Goal: Information Seeking & Learning: Learn about a topic

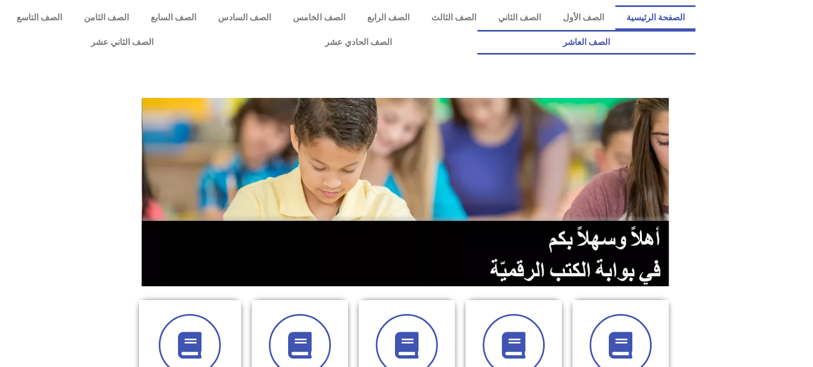
click at [477, 30] on link "الصف العاشر" at bounding box center [586, 42] width 218 height 25
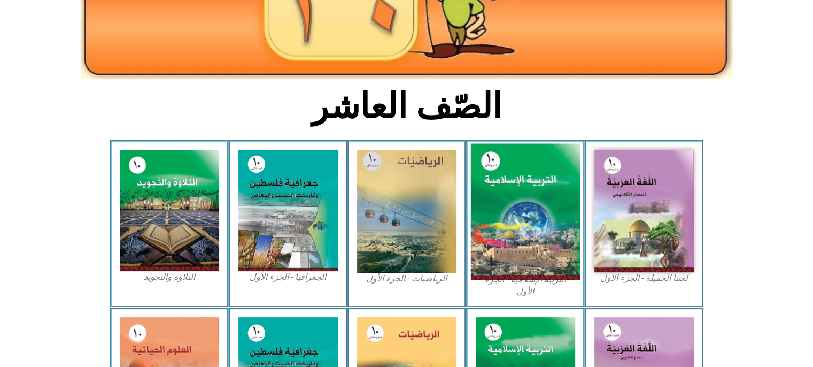
scroll to position [160, 0]
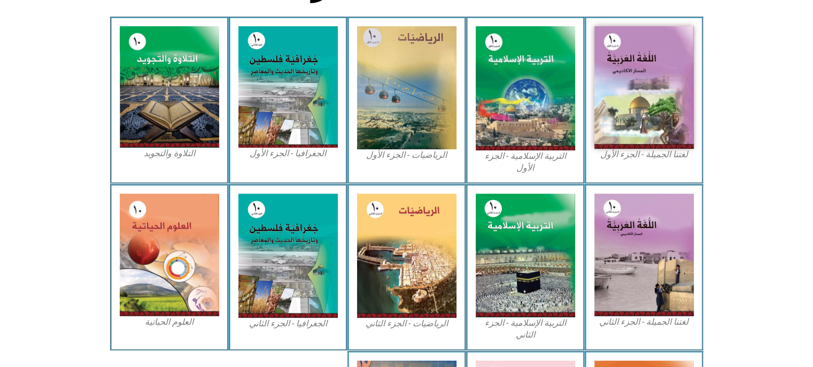
scroll to position [488, 0]
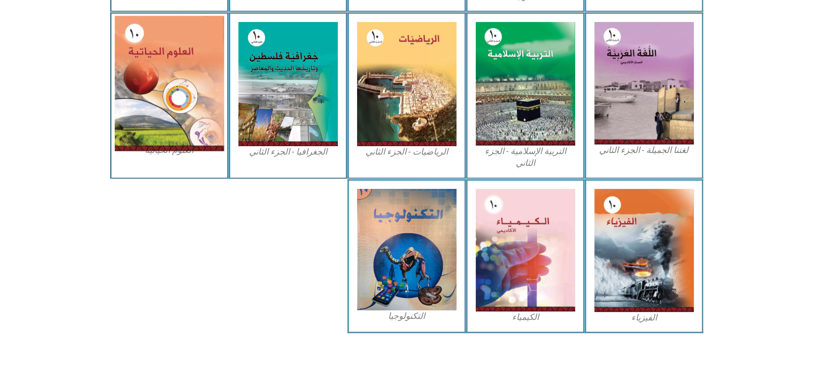
click at [179, 96] on img at bounding box center [169, 82] width 110 height 135
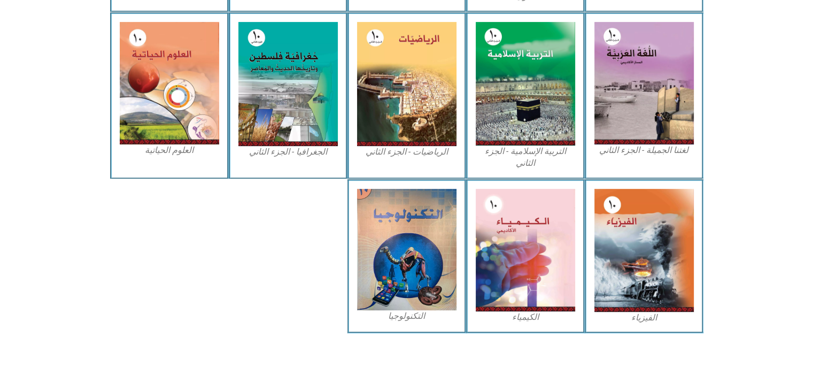
click at [176, 148] on div "العلوم الحياتية" at bounding box center [169, 95] width 119 height 167
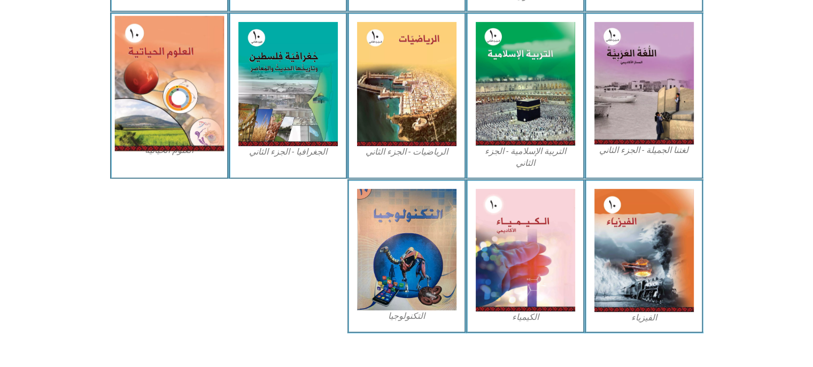
click at [177, 126] on img at bounding box center [169, 82] width 110 height 135
click at [168, 59] on img at bounding box center [169, 82] width 110 height 135
click at [191, 22] on img at bounding box center [169, 82] width 110 height 135
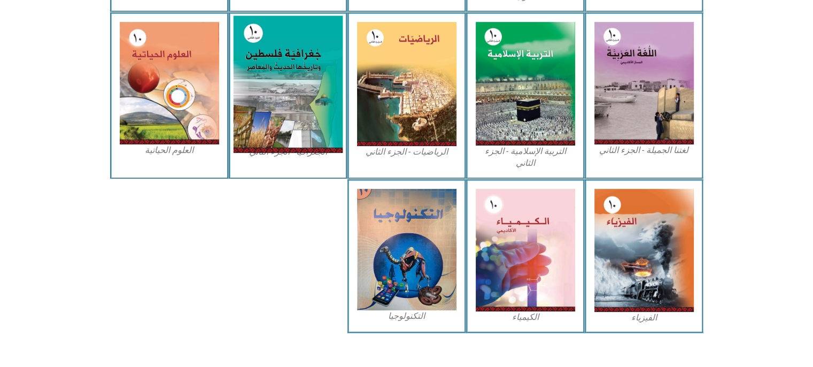
click at [275, 100] on img at bounding box center [288, 83] width 110 height 137
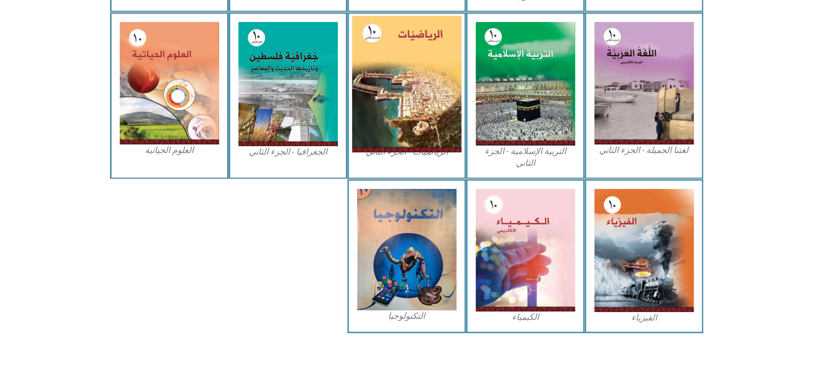
click at [400, 74] on img at bounding box center [407, 83] width 110 height 136
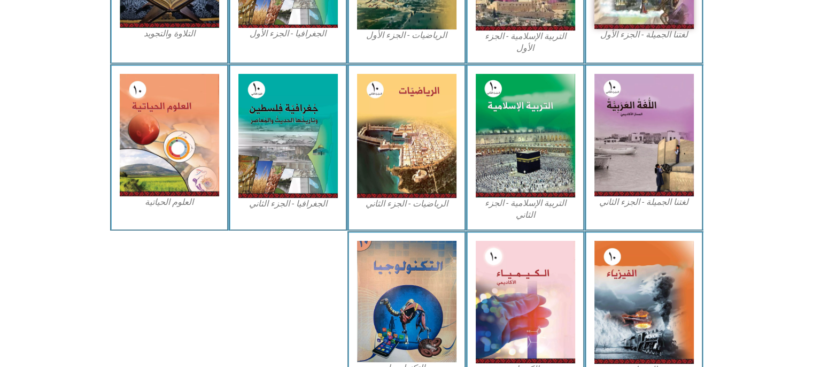
scroll to position [434, 0]
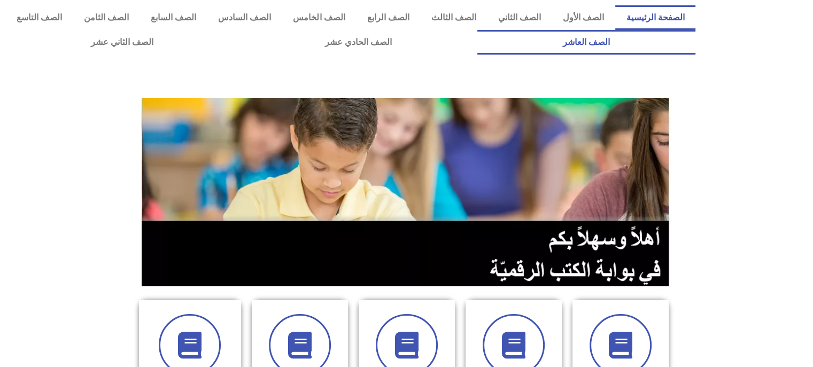
click at [477, 30] on link "الصف العاشر" at bounding box center [586, 42] width 218 height 25
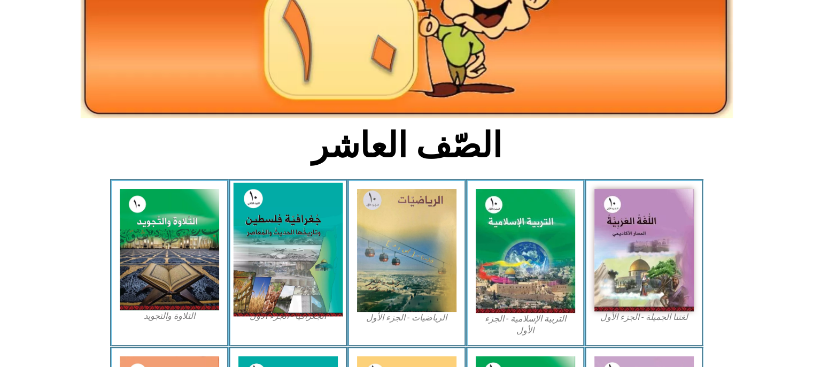
scroll to position [214, 0]
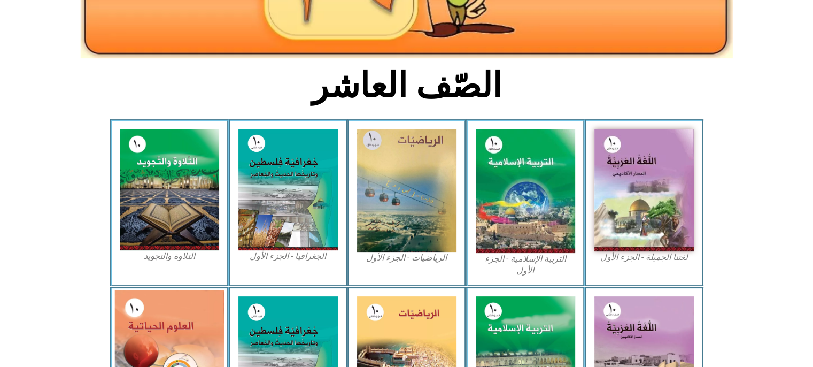
click at [160, 304] on img at bounding box center [169, 357] width 110 height 135
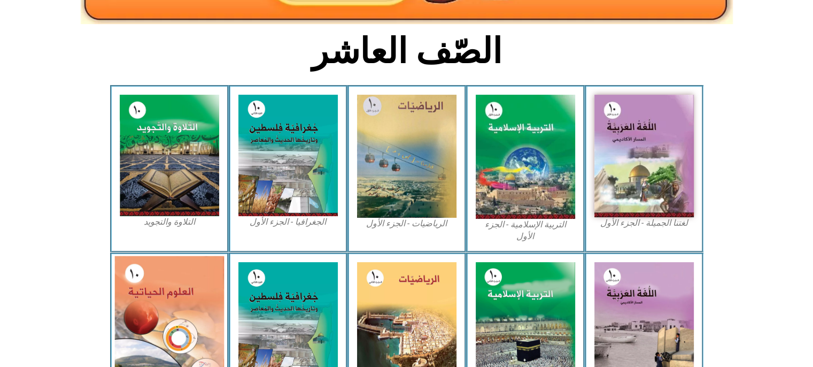
scroll to position [267, 0]
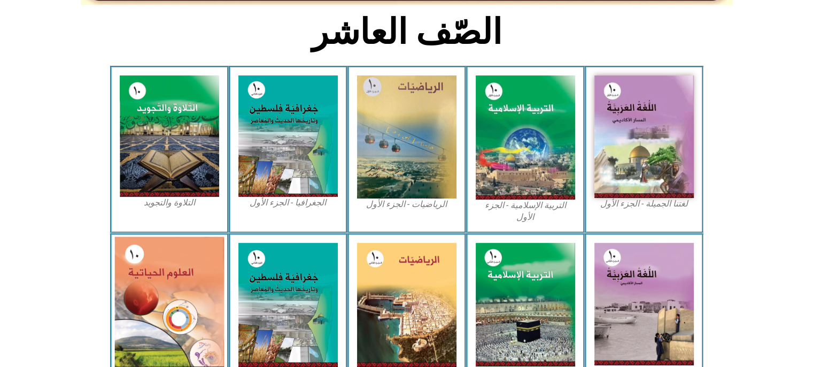
click at [160, 304] on img at bounding box center [169, 303] width 110 height 135
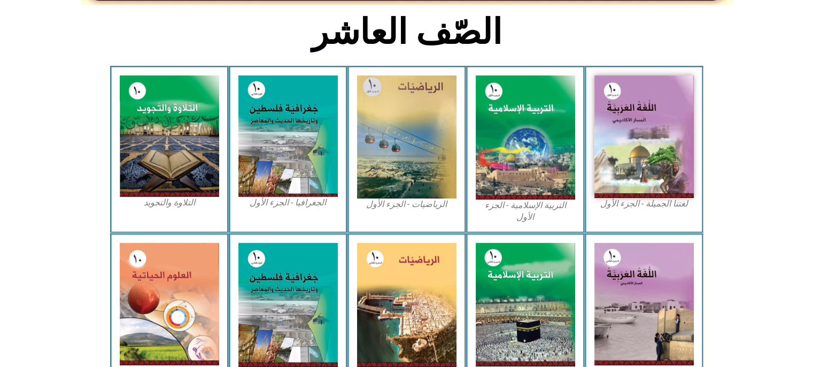
drag, startPoint x: 820, startPoint y: 15, endPoint x: 484, endPoint y: 12, distance: 336.7
click at [484, 12] on h2 "الصّف العاشر" at bounding box center [406, 32] width 353 height 42
drag, startPoint x: 735, startPoint y: 1, endPoint x: 297, endPoint y: 21, distance: 438.7
click at [297, 21] on h2 "الصّف العاشر" at bounding box center [406, 32] width 353 height 42
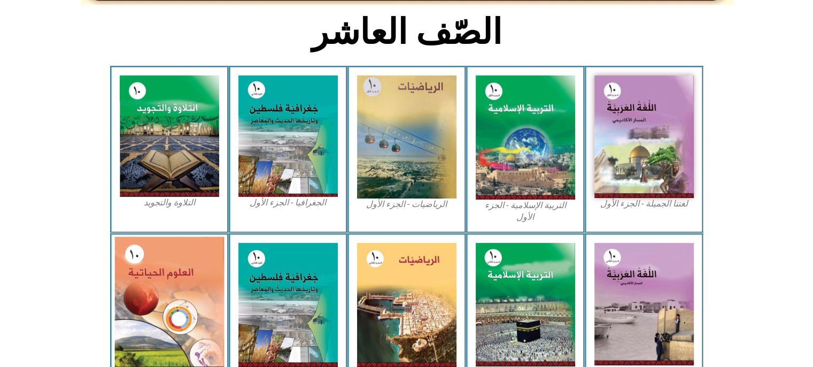
click at [186, 270] on img at bounding box center [169, 303] width 110 height 135
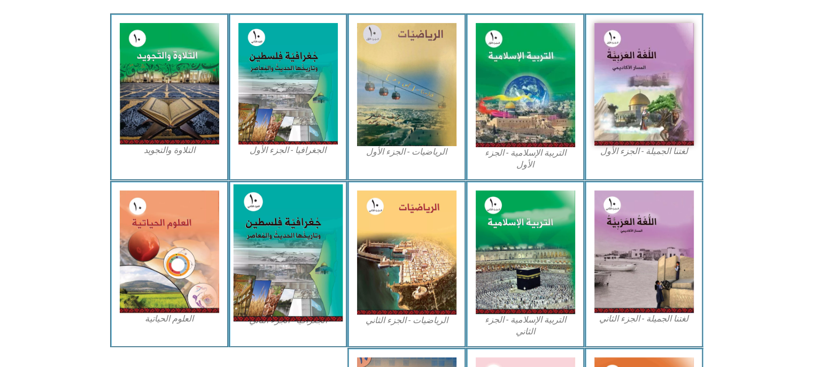
scroll to position [321, 0]
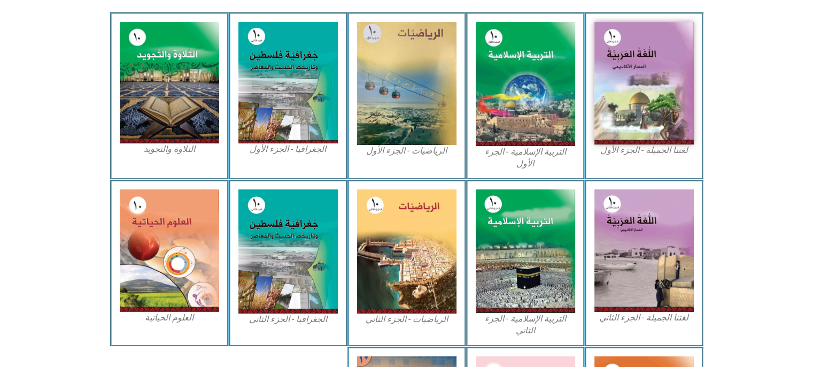
click at [156, 319] on div "العلوم الحياتية" at bounding box center [169, 263] width 119 height 167
click at [153, 327] on div "العلوم الحياتية" at bounding box center [169, 263] width 119 height 167
click at [168, 312] on figcaption "العلوم الحياتية" at bounding box center [169, 318] width 99 height 12
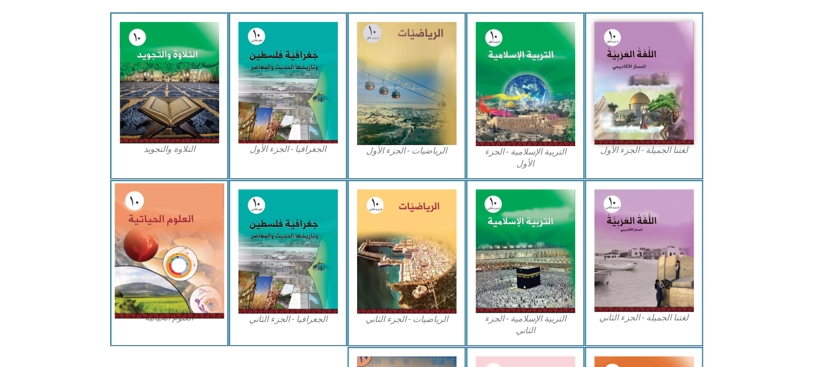
click at [185, 276] on img at bounding box center [169, 250] width 110 height 135
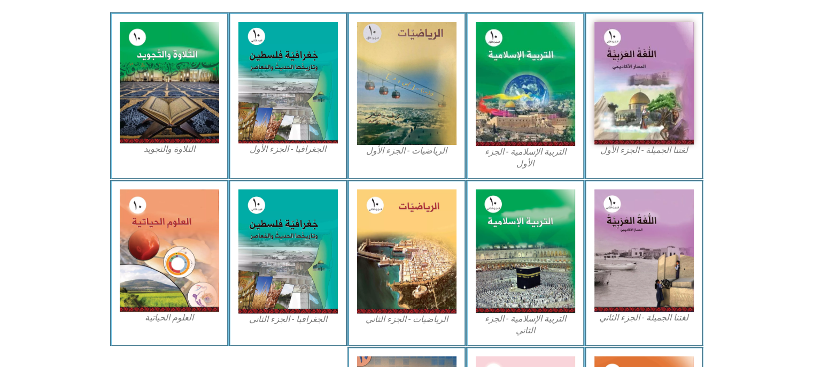
click at [165, 320] on div "العلوم الحياتية" at bounding box center [169, 263] width 119 height 167
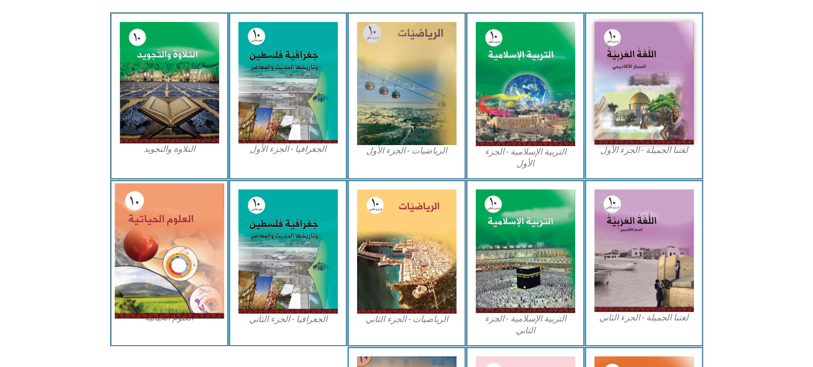
click at [176, 296] on img at bounding box center [169, 250] width 110 height 135
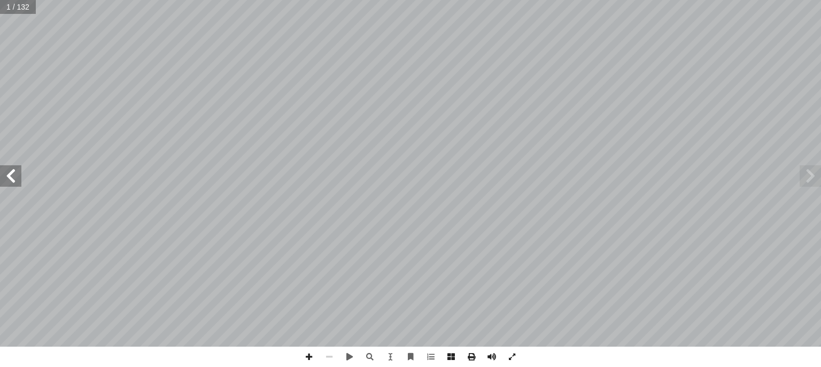
click at [17, 182] on span at bounding box center [10, 175] width 21 height 21
click at [12, 173] on span at bounding box center [10, 175] width 21 height 21
click at [304, 357] on span at bounding box center [309, 356] width 20 height 20
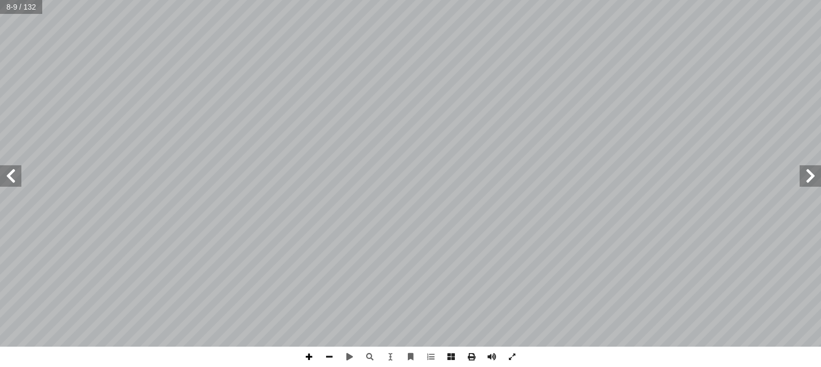
click at [310, 358] on span at bounding box center [309, 356] width 20 height 20
click at [331, 359] on span at bounding box center [329, 356] width 20 height 20
click at [314, 355] on span at bounding box center [309, 356] width 20 height 20
click at [312, 358] on span at bounding box center [309, 356] width 20 height 20
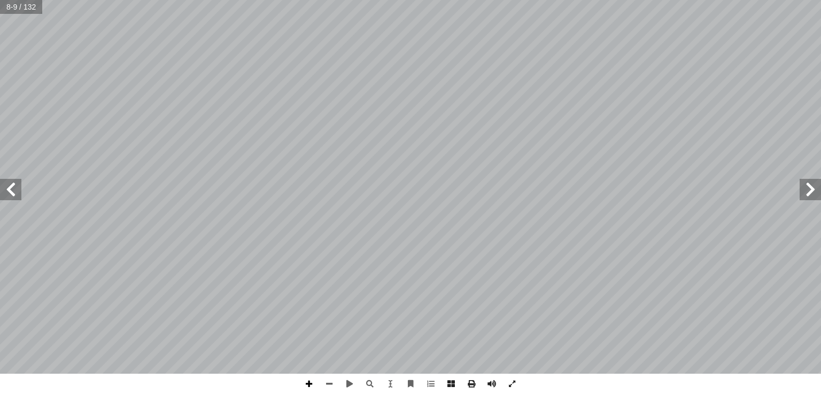
click at [308, 366] on span at bounding box center [309, 384] width 20 height 20
click at [472, 366] on span at bounding box center [471, 384] width 20 height 20
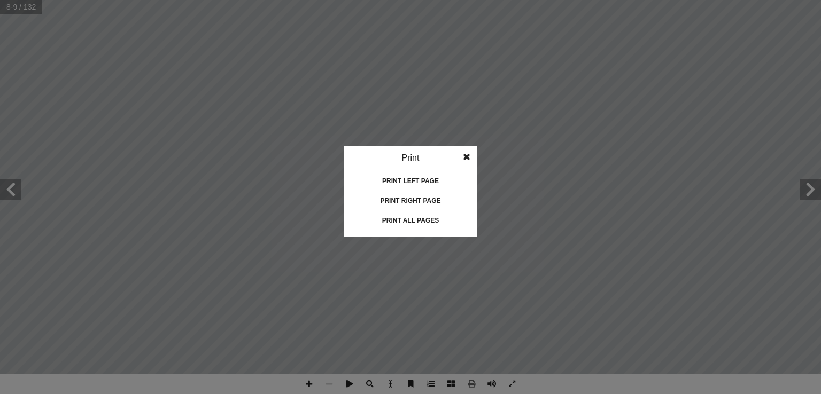
click at [468, 152] on span at bounding box center [466, 156] width 19 height 21
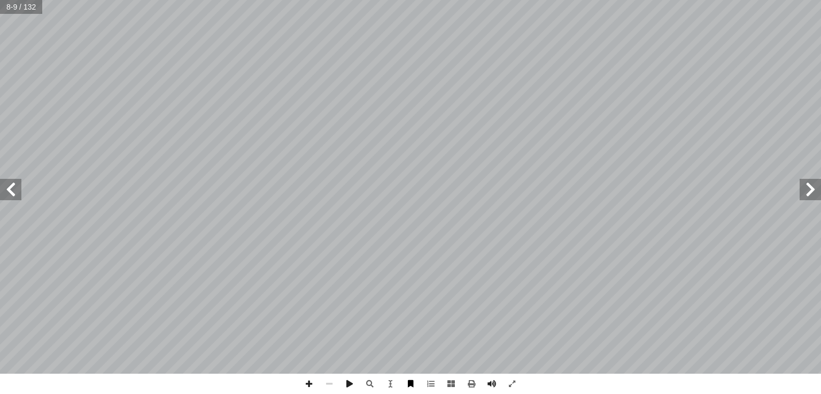
click at [410, 366] on span at bounding box center [410, 384] width 20 height 20
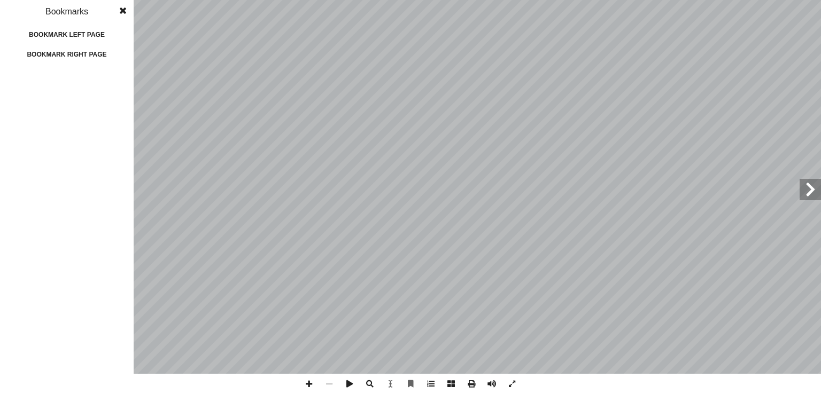
click at [125, 5] on span at bounding box center [122, 10] width 19 height 21
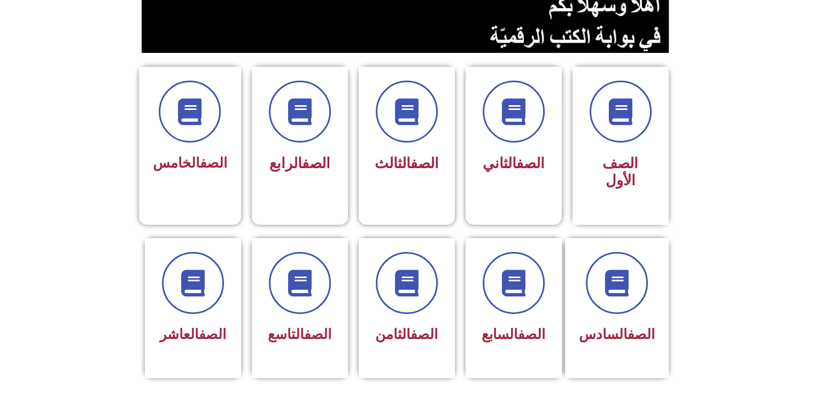
scroll to position [321, 0]
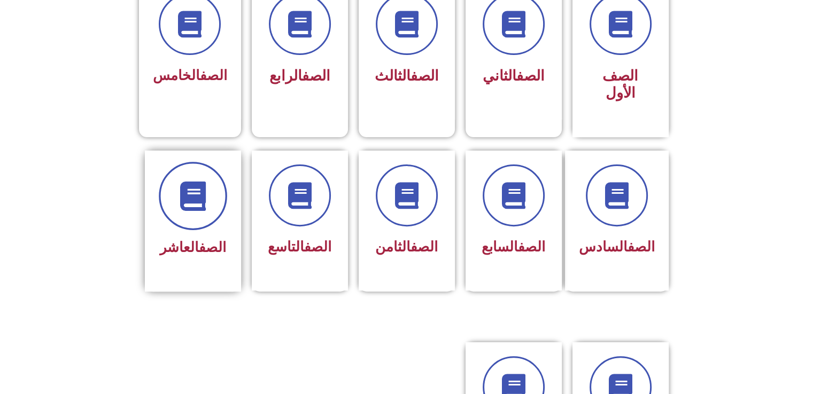
click at [192, 181] on icon at bounding box center [192, 195] width 29 height 29
click at [205, 239] on link "الصف" at bounding box center [212, 247] width 27 height 16
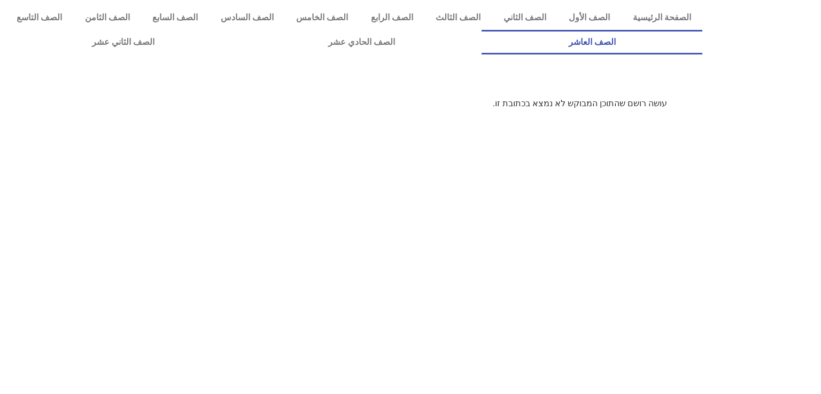
click at [482, 30] on link "الصف العاشر" at bounding box center [592, 42] width 221 height 25
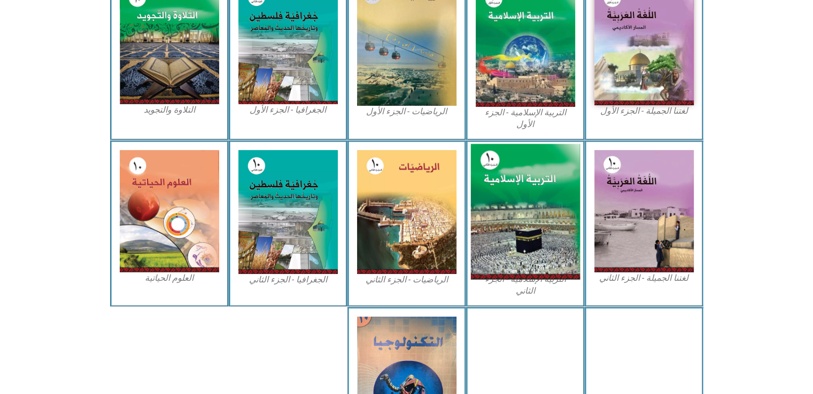
scroll to position [300, 0]
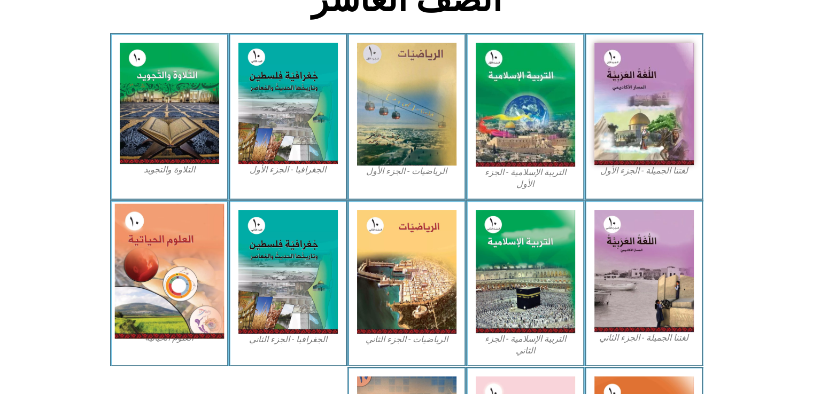
click at [170, 261] on img at bounding box center [169, 271] width 110 height 135
click at [146, 285] on img at bounding box center [169, 271] width 110 height 135
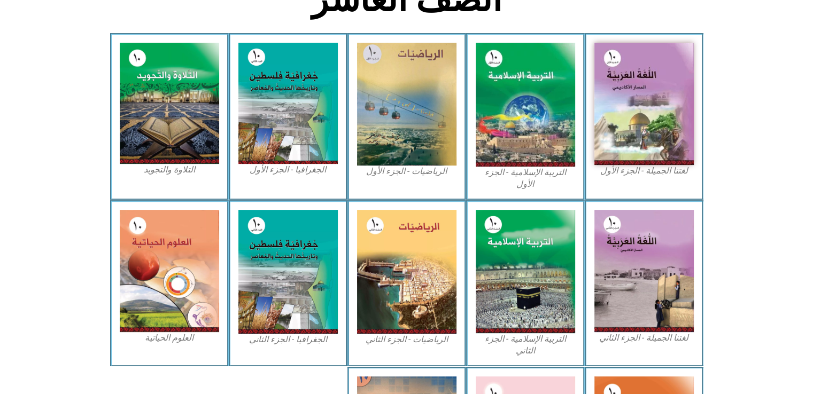
click at [146, 332] on figcaption "العلوم الحياتية" at bounding box center [169, 338] width 99 height 12
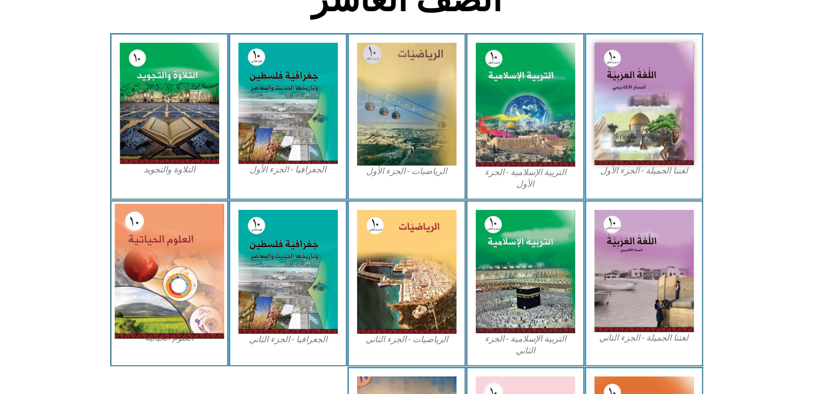
click at [199, 232] on img at bounding box center [169, 271] width 110 height 135
click at [156, 289] on img at bounding box center [169, 271] width 110 height 135
drag, startPoint x: 156, startPoint y: 261, endPoint x: 154, endPoint y: 243, distance: 18.8
click at [154, 243] on img at bounding box center [169, 271] width 110 height 135
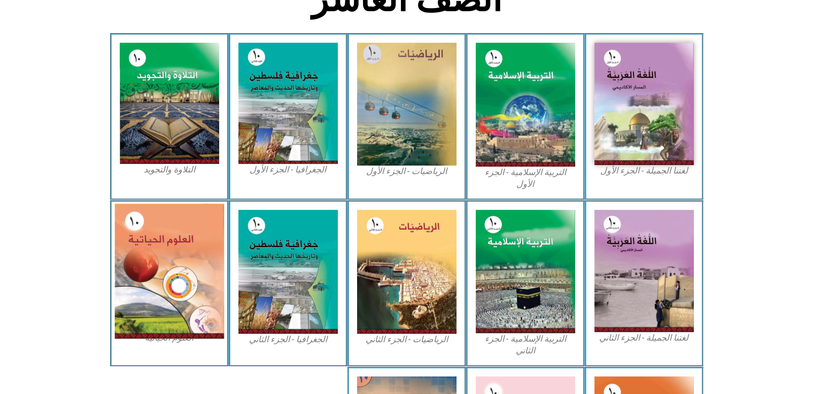
click at [165, 221] on img at bounding box center [169, 271] width 110 height 135
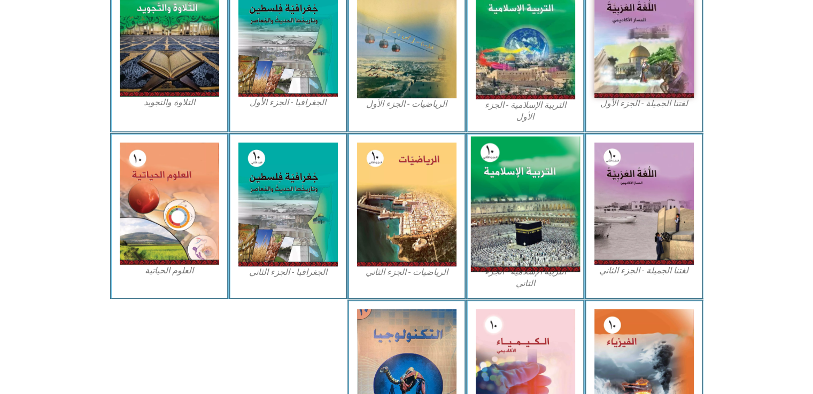
scroll to position [374, 0]
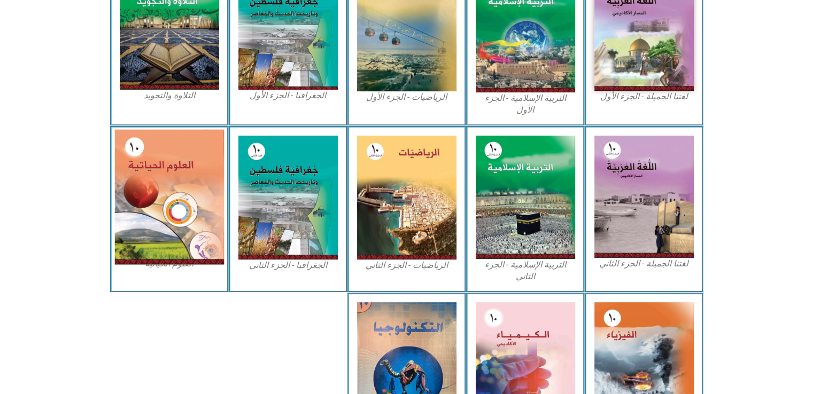
click at [148, 193] on img at bounding box center [169, 196] width 110 height 135
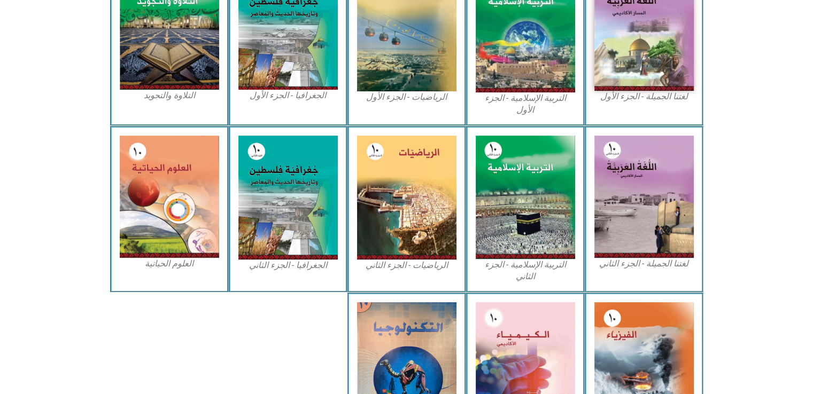
click at [184, 258] on figcaption "العلوم الحياتية" at bounding box center [169, 264] width 99 height 12
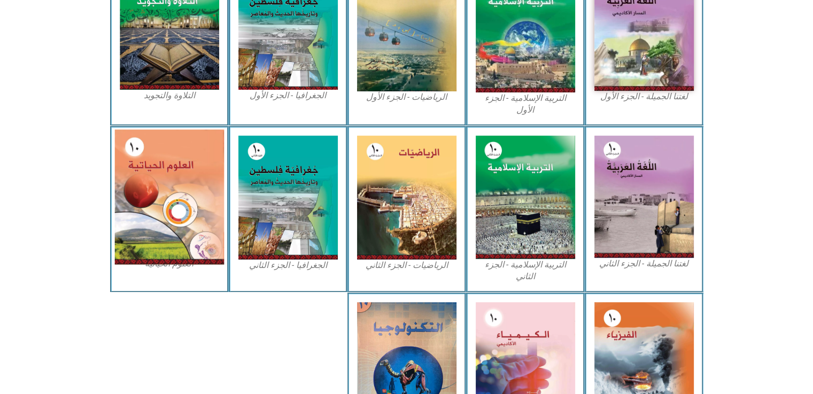
click at [184, 150] on img at bounding box center [169, 196] width 110 height 135
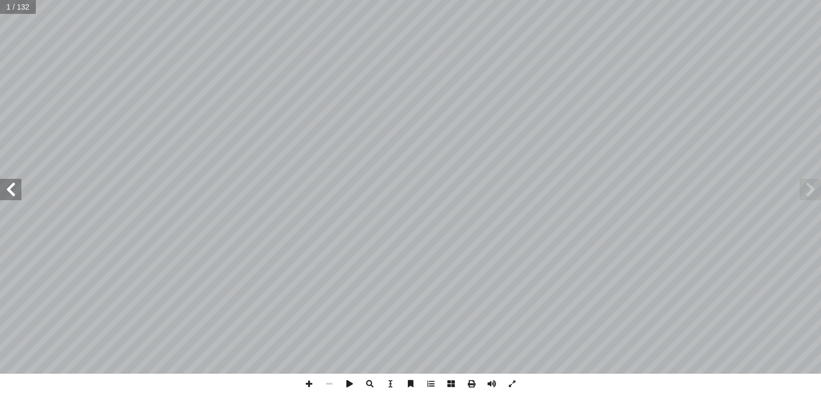
click at [11, 191] on span at bounding box center [10, 189] width 21 height 21
click at [14, 199] on span at bounding box center [10, 189] width 21 height 21
click at [4, 193] on span at bounding box center [10, 189] width 21 height 21
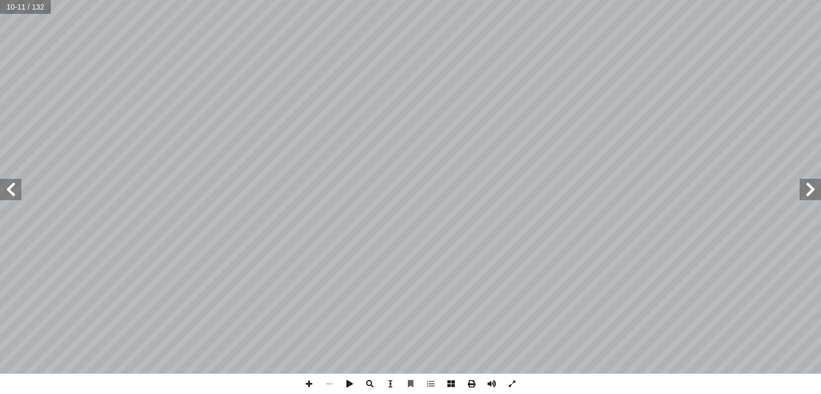
click at [4, 193] on span at bounding box center [10, 189] width 21 height 21
